Goal: Task Accomplishment & Management: Manage account settings

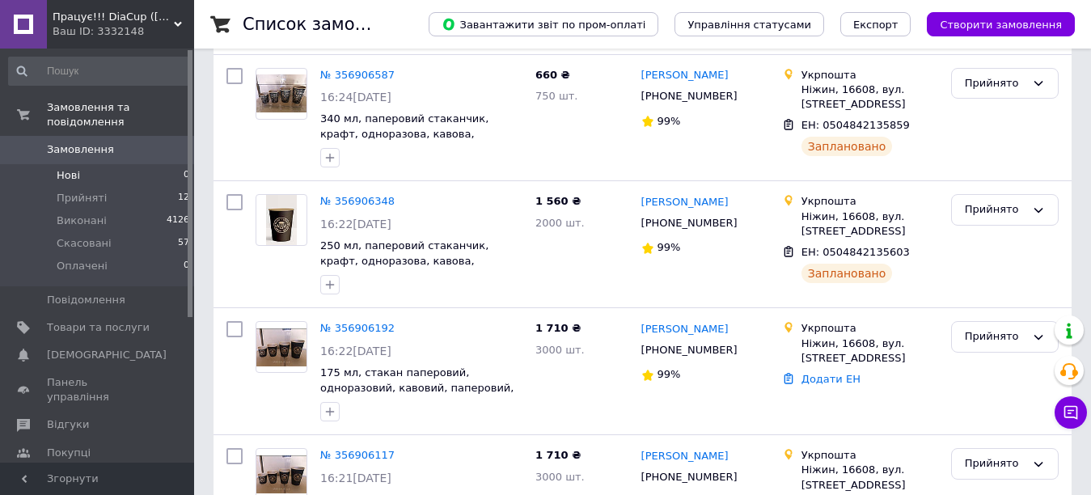
scroll to position [324, 0]
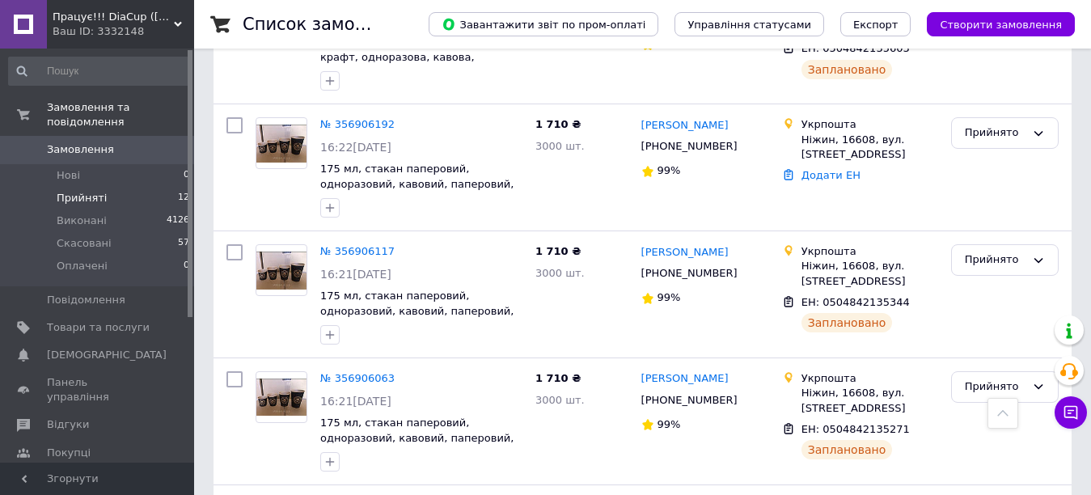
click at [92, 191] on span "Прийняті" at bounding box center [82, 198] width 50 height 15
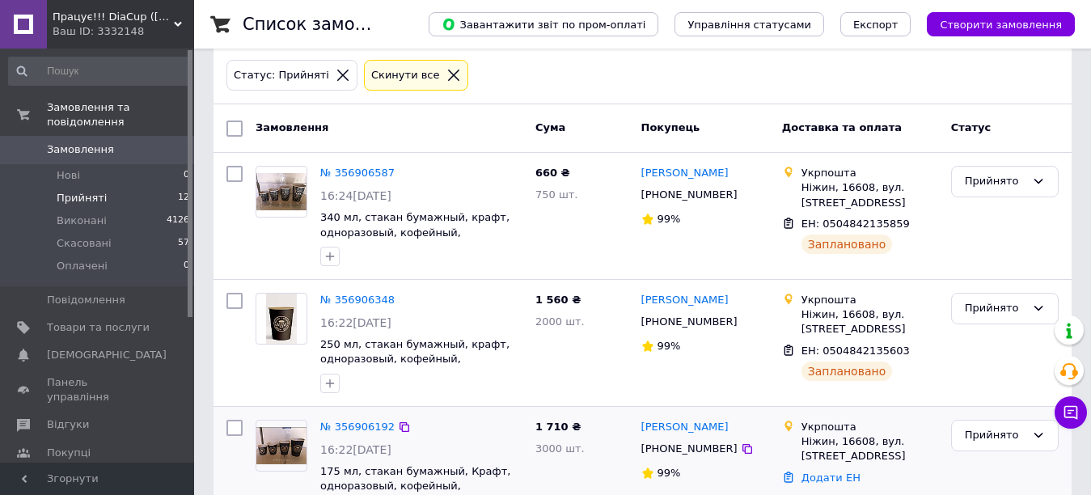
scroll to position [162, 0]
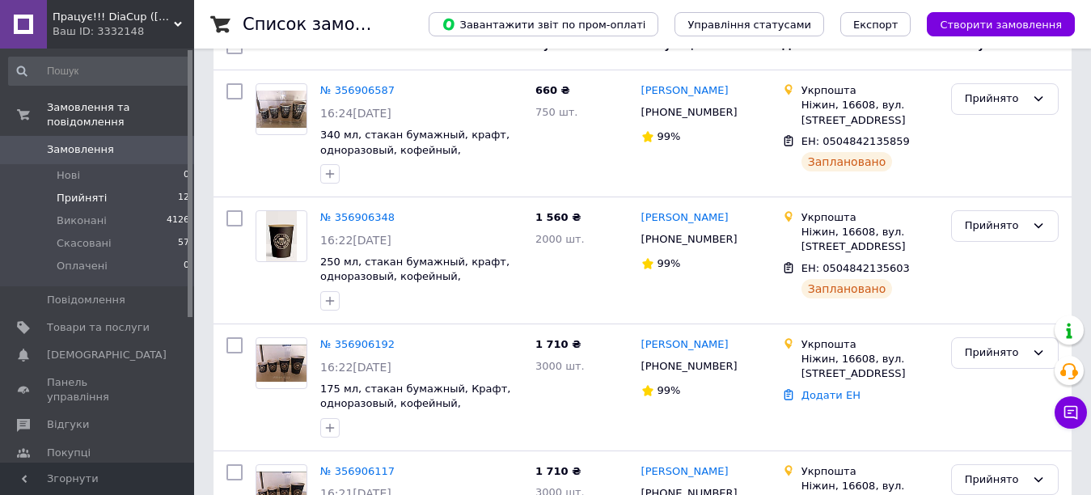
click at [88, 191] on span "Прийняті" at bounding box center [82, 198] width 50 height 15
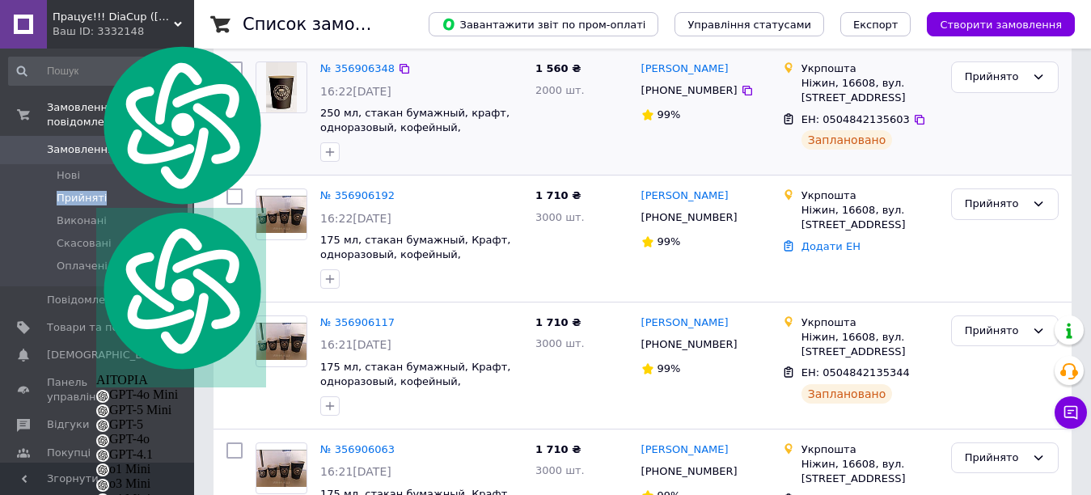
scroll to position [324, 0]
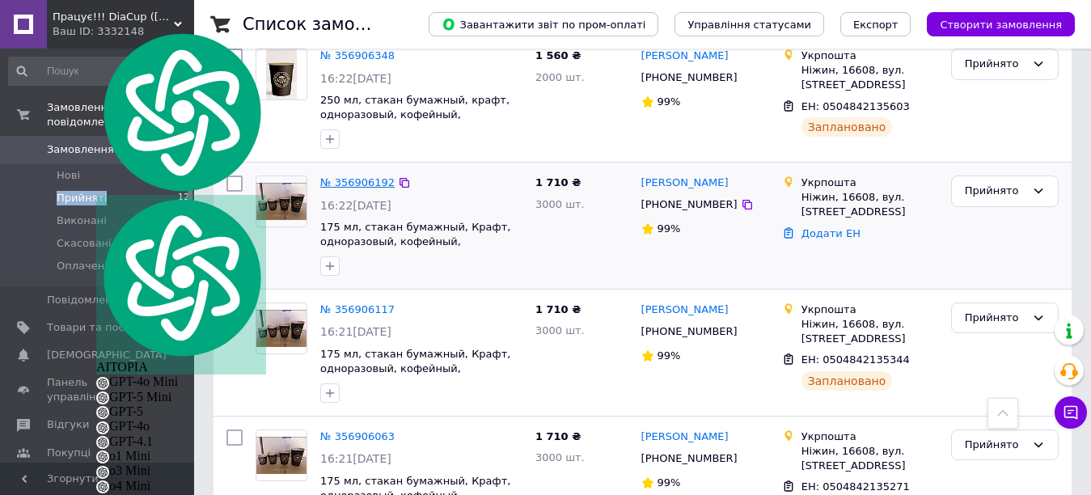
click at [366, 178] on link "№ 356906192" at bounding box center [357, 182] width 74 height 12
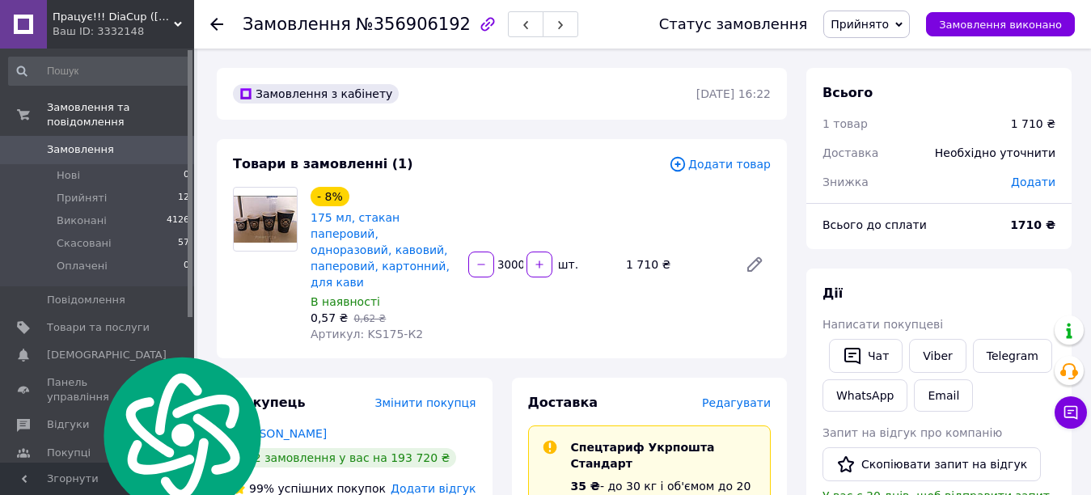
click at [523, 259] on input "3000" at bounding box center [511, 265] width 26 height 12
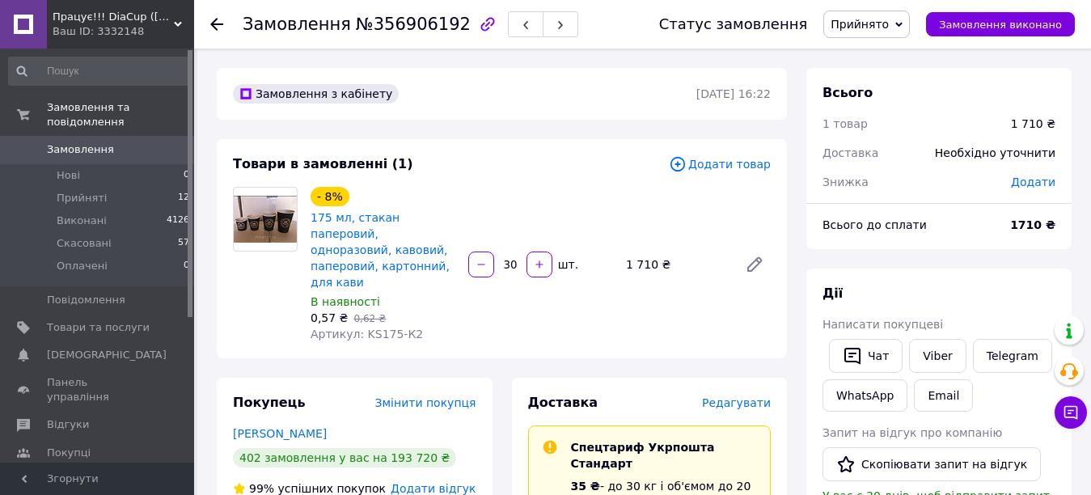
type input "3"
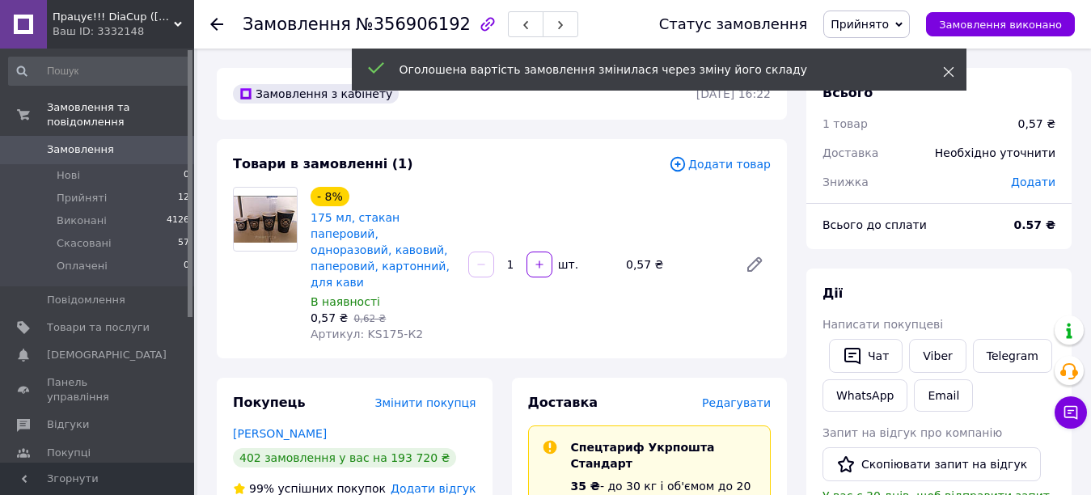
type input "1"
click at [948, 67] on icon at bounding box center [948, 71] width 11 height 11
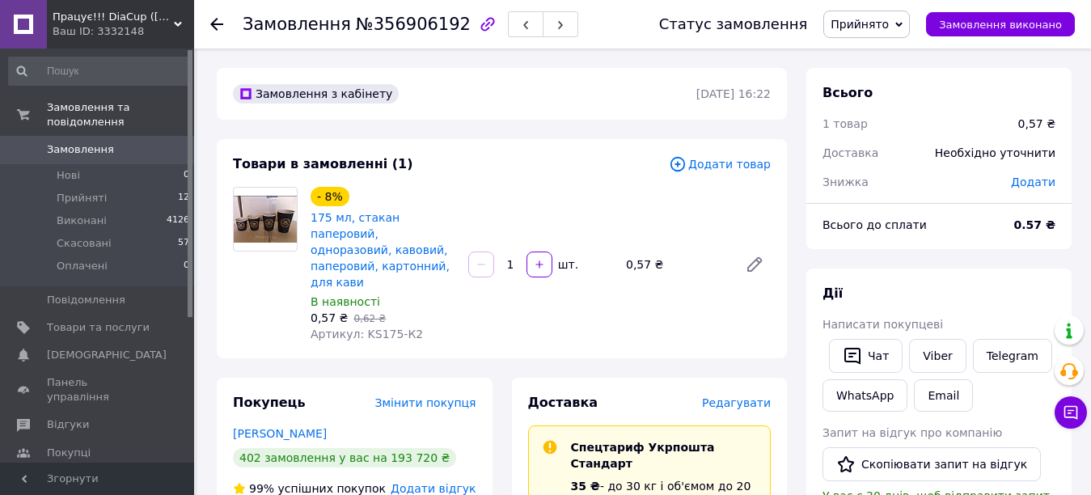
click at [910, 29] on span "Прийнято" at bounding box center [867, 25] width 87 height 28
click at [896, 57] on li "Виконано" at bounding box center [866, 56] width 85 height 24
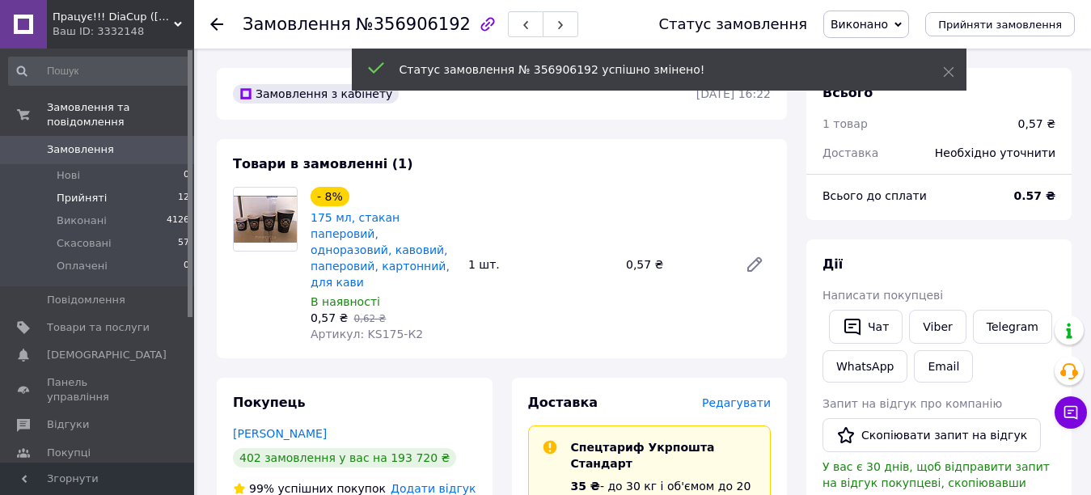
click at [97, 191] on span "Прийняті" at bounding box center [82, 198] width 50 height 15
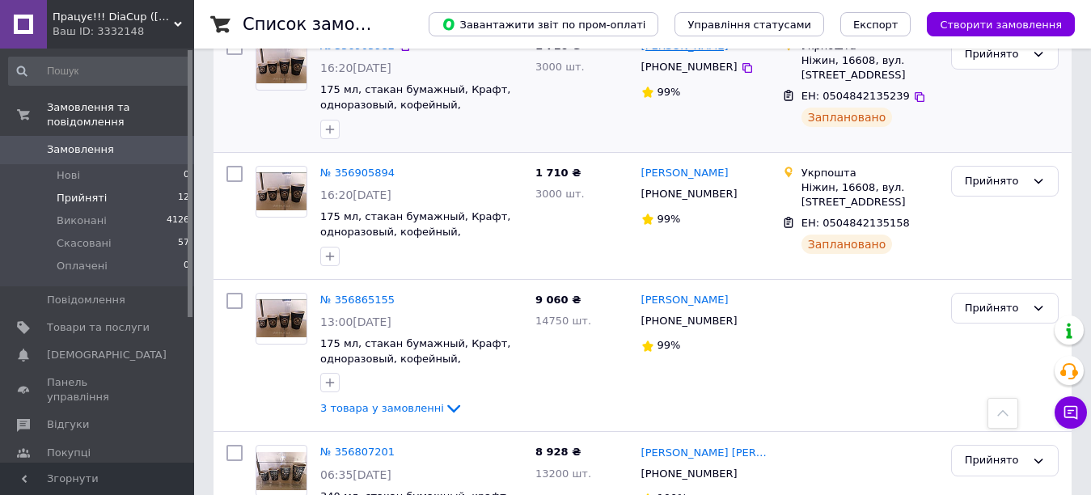
scroll to position [890, 0]
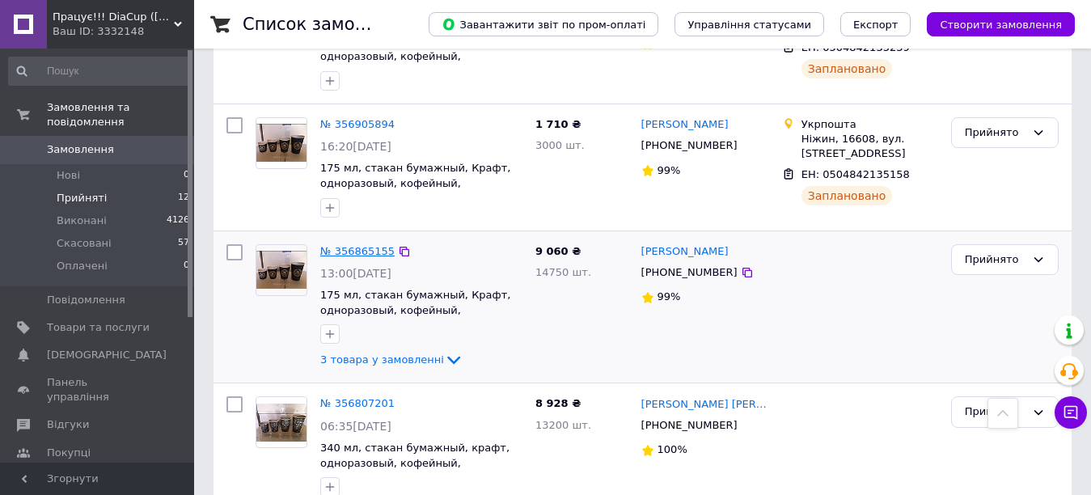
click at [373, 249] on link "№ 356865155" at bounding box center [357, 251] width 74 height 12
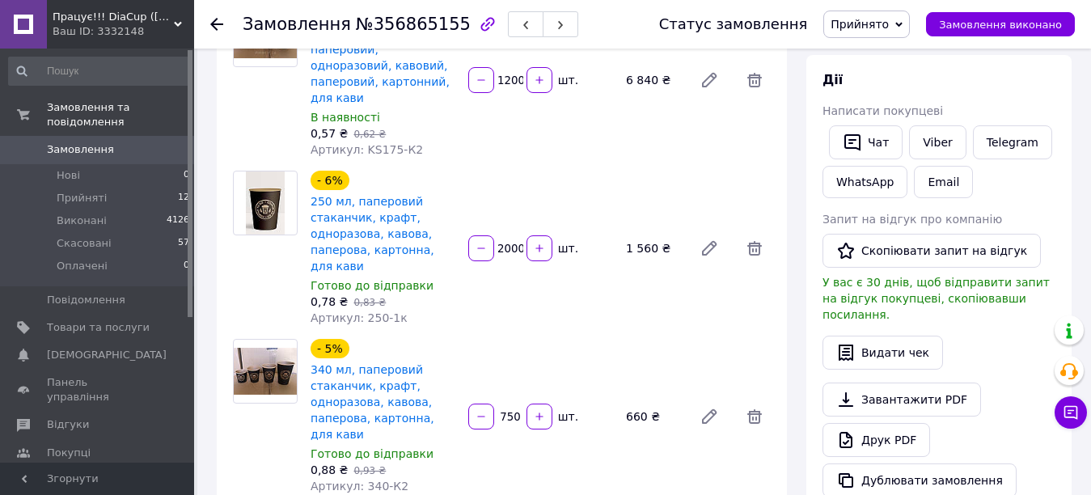
scroll to position [342, 0]
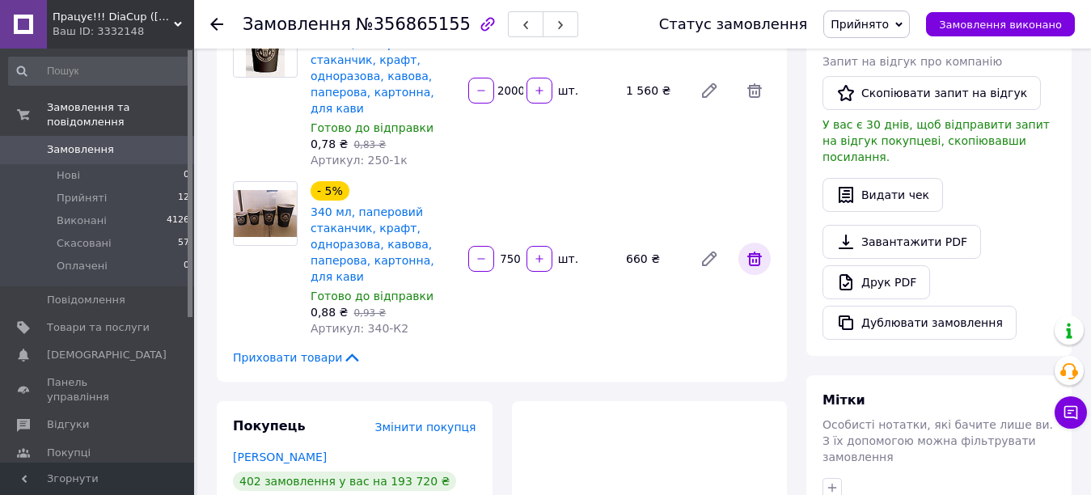
click at [758, 249] on icon at bounding box center [754, 258] width 19 height 19
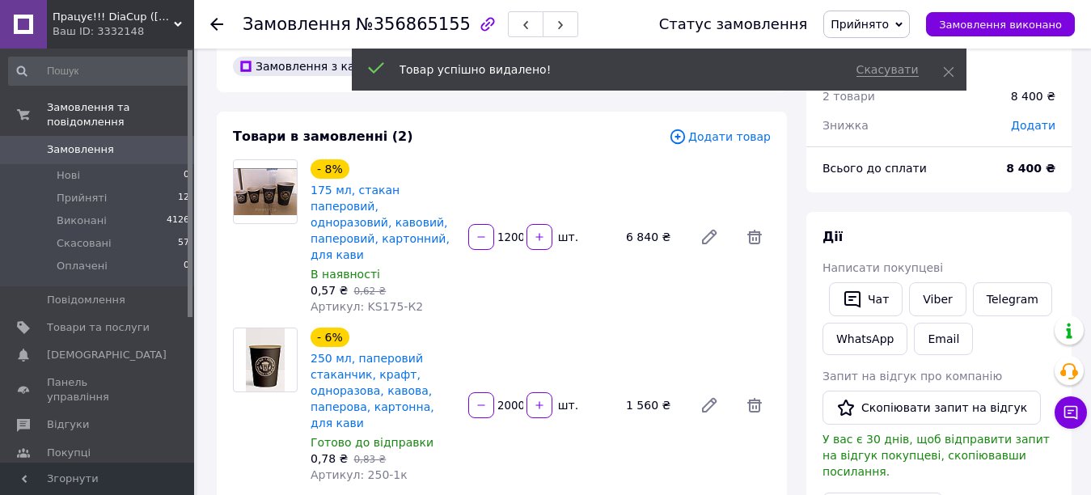
scroll to position [19, 0]
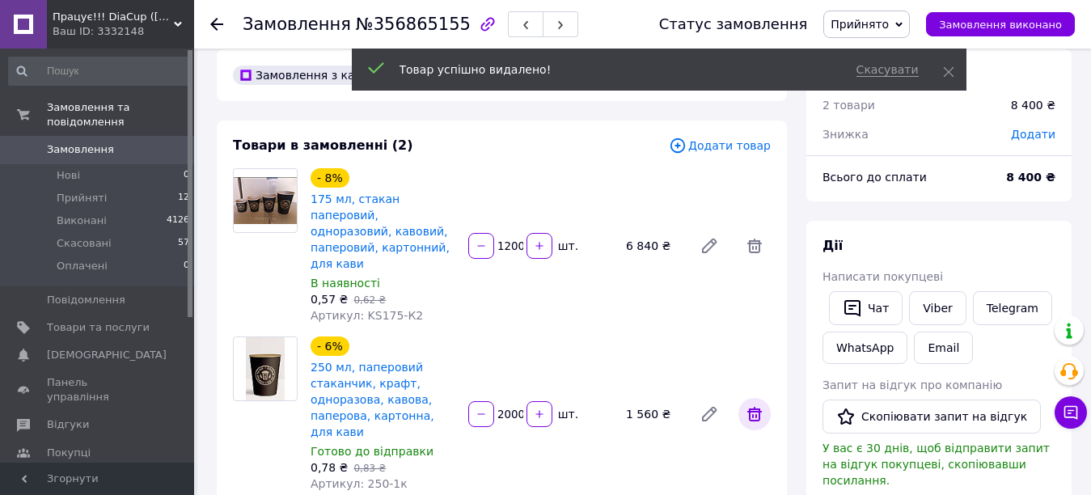
click at [752, 405] on icon at bounding box center [754, 414] width 19 height 19
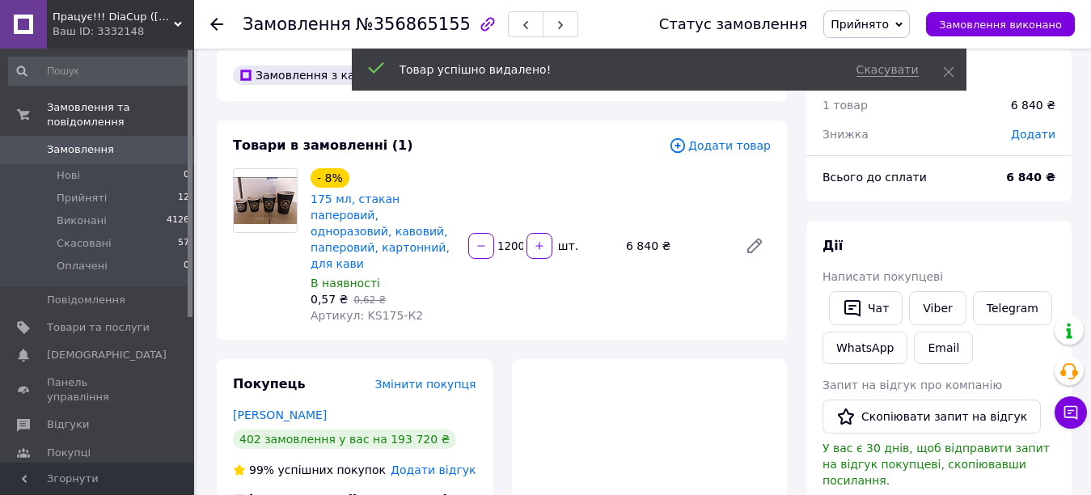
click at [519, 240] on input "12000" at bounding box center [511, 246] width 26 height 12
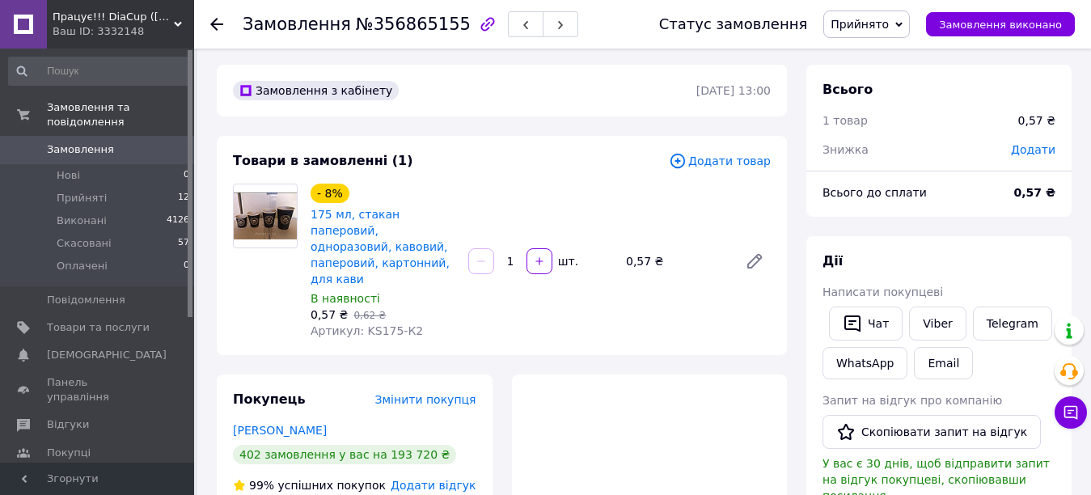
scroll to position [0, 0]
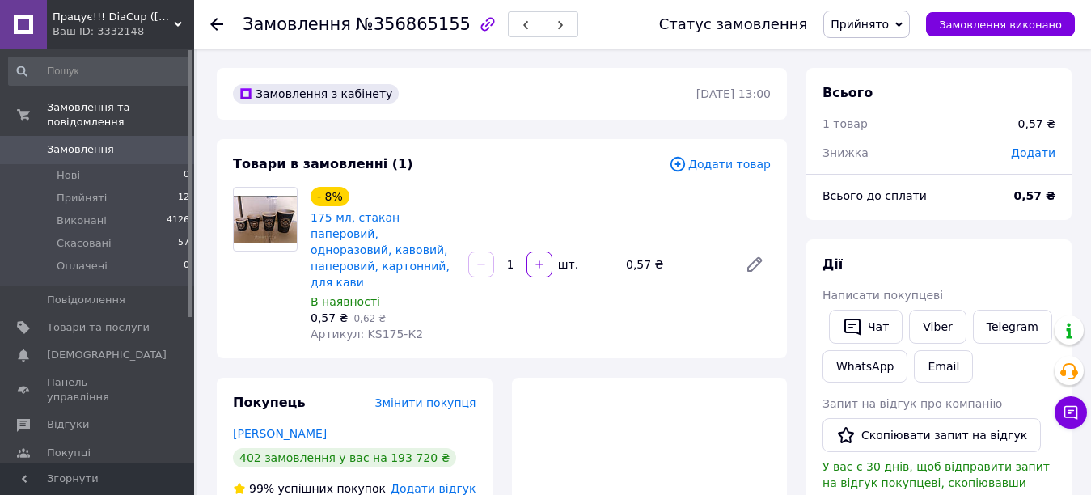
type input "1"
click at [889, 23] on span "Прийнято" at bounding box center [860, 24] width 58 height 13
click at [900, 47] on li "Виконано" at bounding box center [866, 56] width 85 height 24
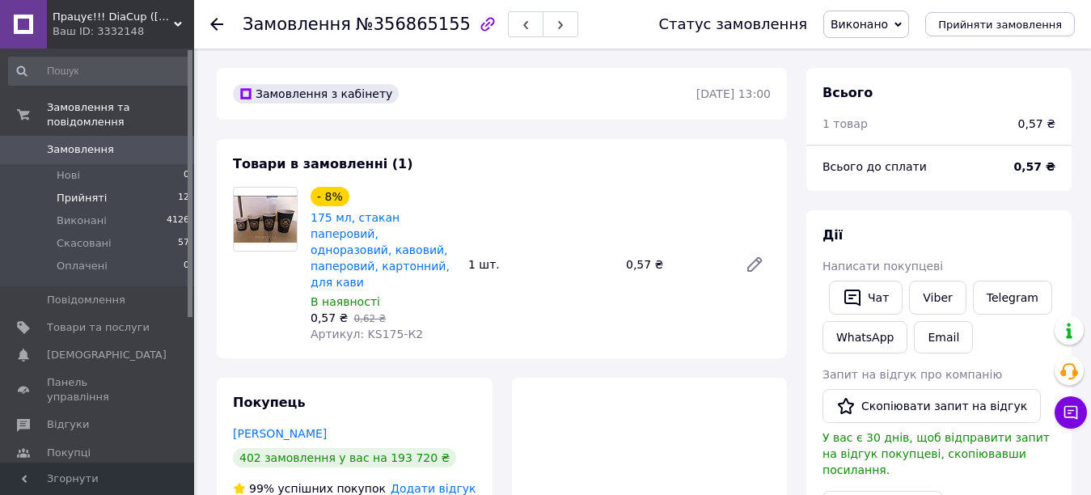
click at [74, 191] on span "Прийняті" at bounding box center [82, 198] width 50 height 15
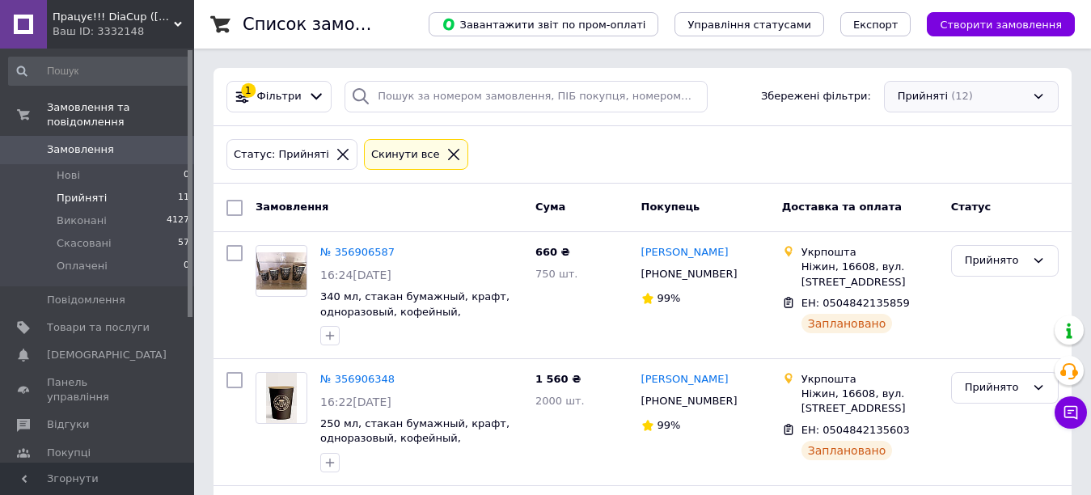
click at [960, 101] on div "Прийняті (12)" at bounding box center [971, 97] width 175 height 32
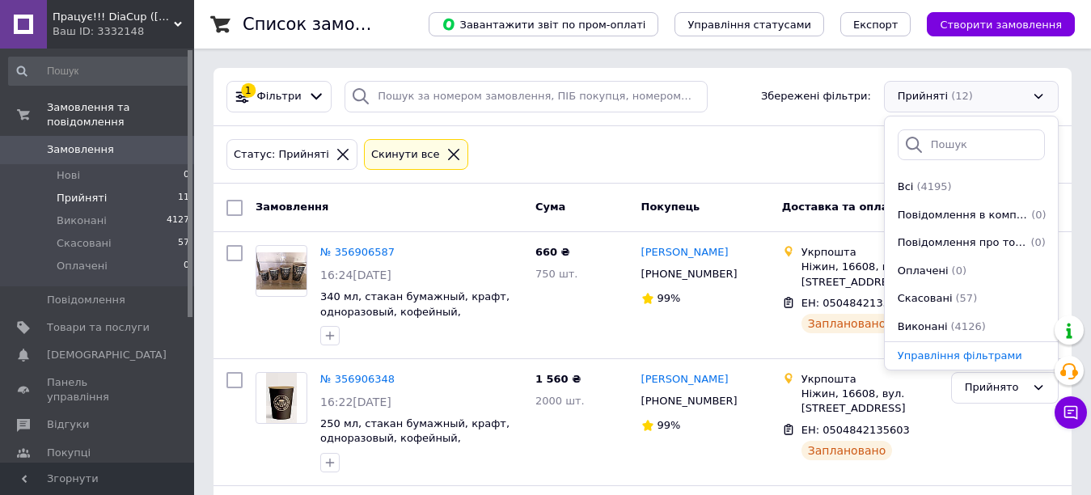
click at [693, 142] on div "Статус: Прийняті Cкинути все" at bounding box center [642, 155] width 839 height 38
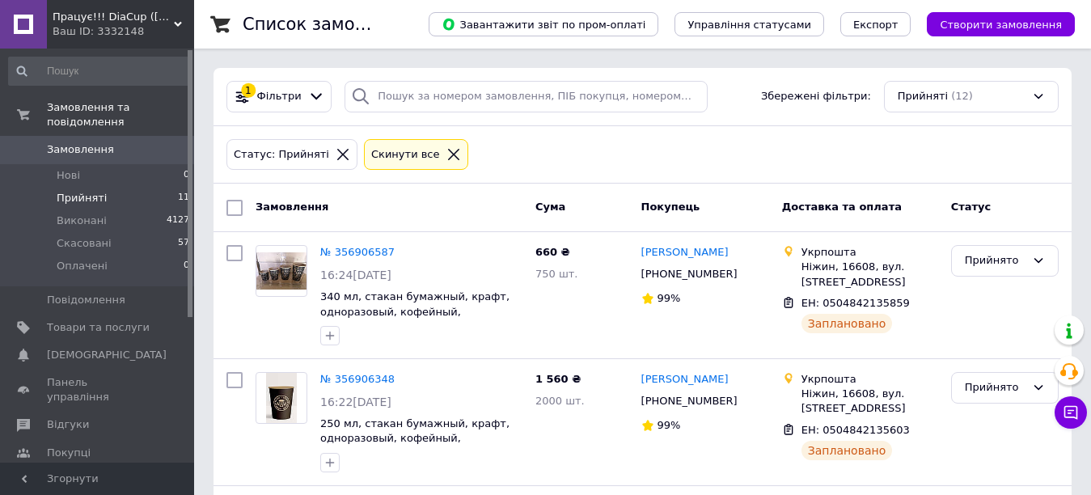
click at [83, 191] on span "Прийняті" at bounding box center [82, 198] width 50 height 15
click at [82, 191] on span "Прийняті" at bounding box center [82, 198] width 50 height 15
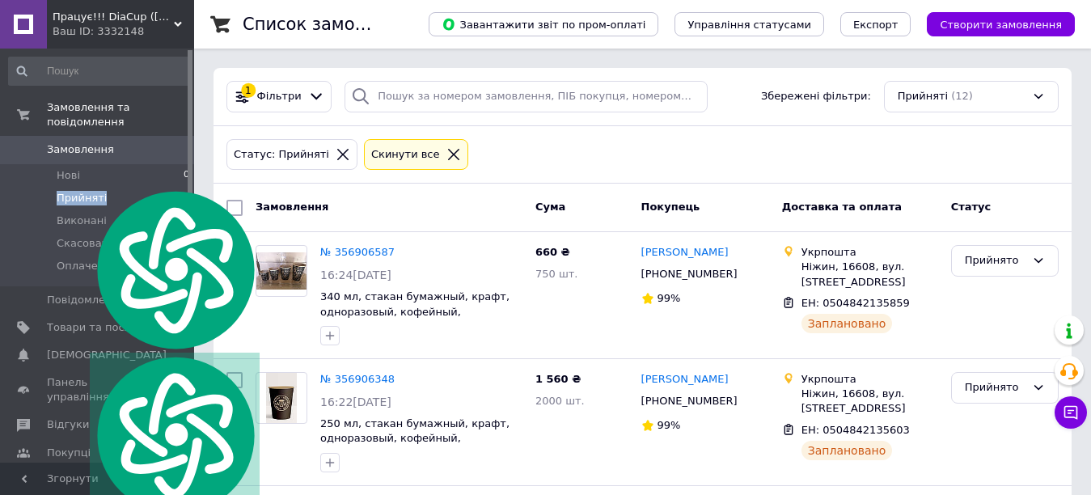
click at [76, 191] on span "Прийняті" at bounding box center [82, 198] width 50 height 15
